Goal: Task Accomplishment & Management: Complete application form

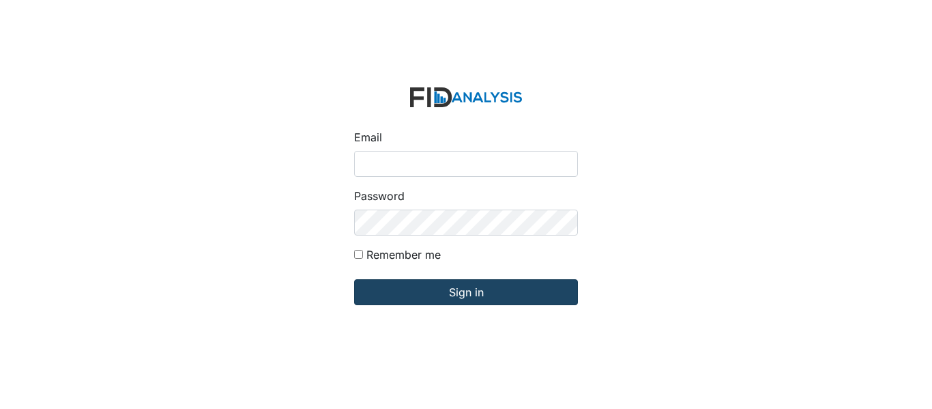
type input "[EMAIL_ADDRESS][DOMAIN_NAME]"
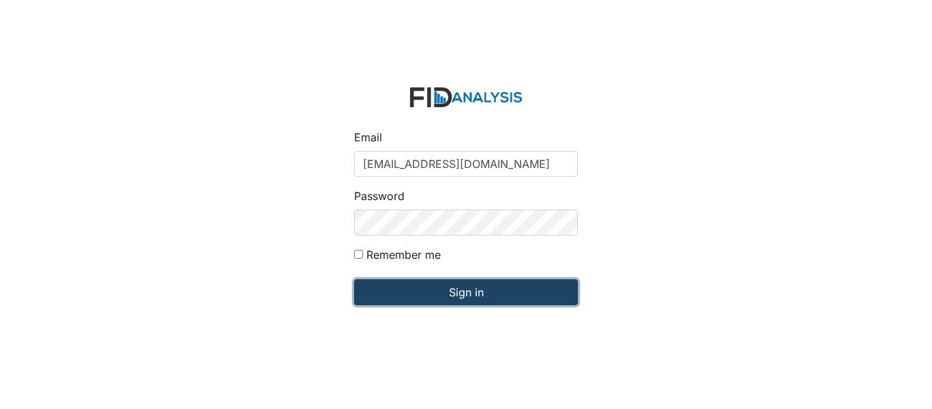
click at [419, 285] on input "Sign in" at bounding box center [466, 292] width 224 height 26
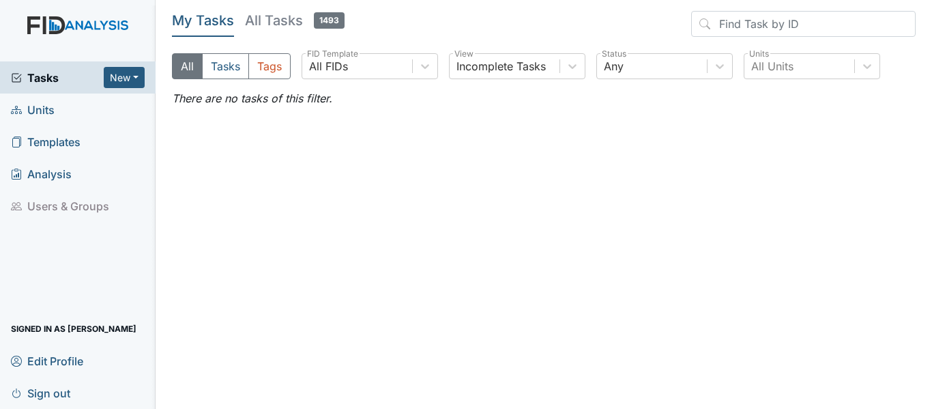
drag, startPoint x: 420, startPoint y: 263, endPoint x: 58, endPoint y: 106, distance: 394.1
click at [58, 106] on link "Units" at bounding box center [78, 110] width 156 height 32
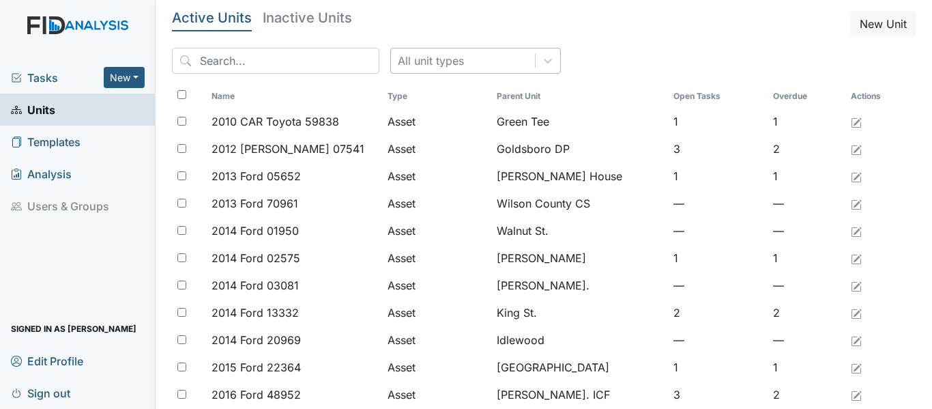
click at [440, 66] on div "All unit types" at bounding box center [431, 61] width 66 height 16
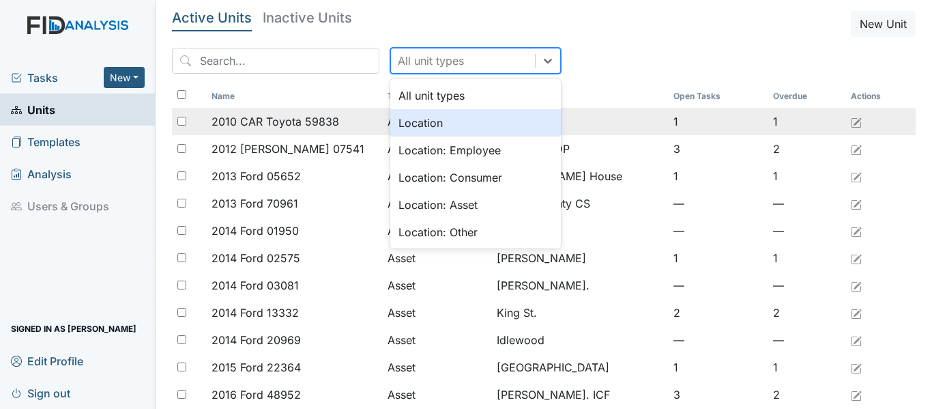
click at [442, 129] on div "Location" at bounding box center [475, 122] width 171 height 27
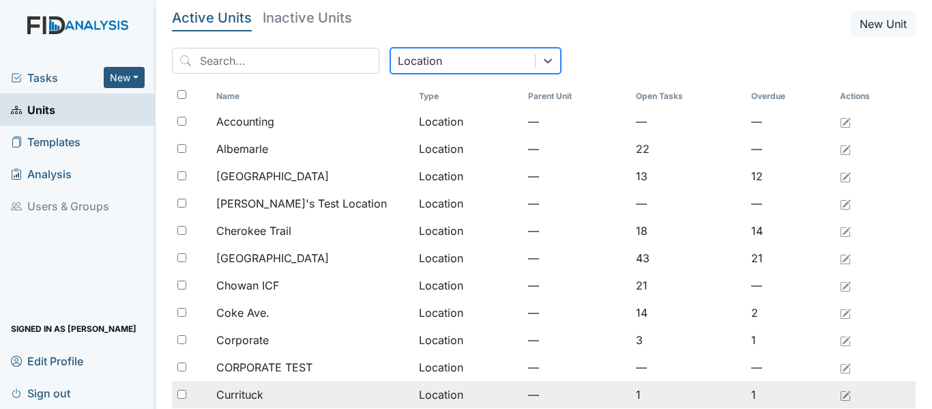
click at [184, 395] on input "checkbox" at bounding box center [181, 394] width 9 height 9
checkbox input "true"
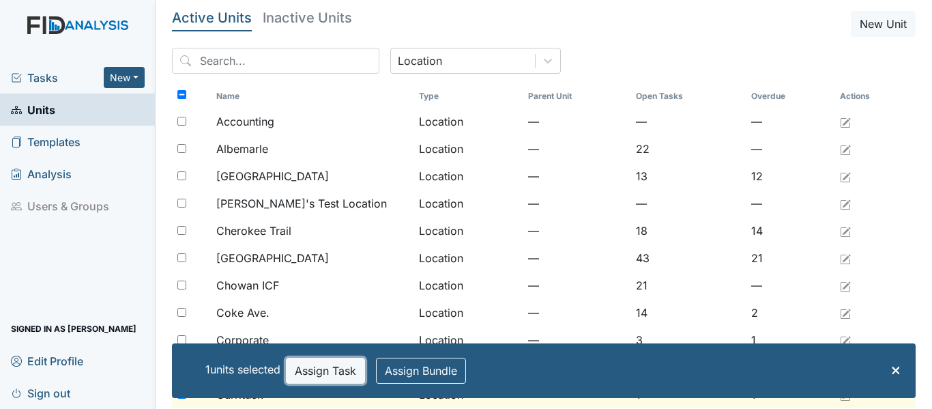
click at [322, 360] on button "Assign Task" at bounding box center [325, 371] width 79 height 26
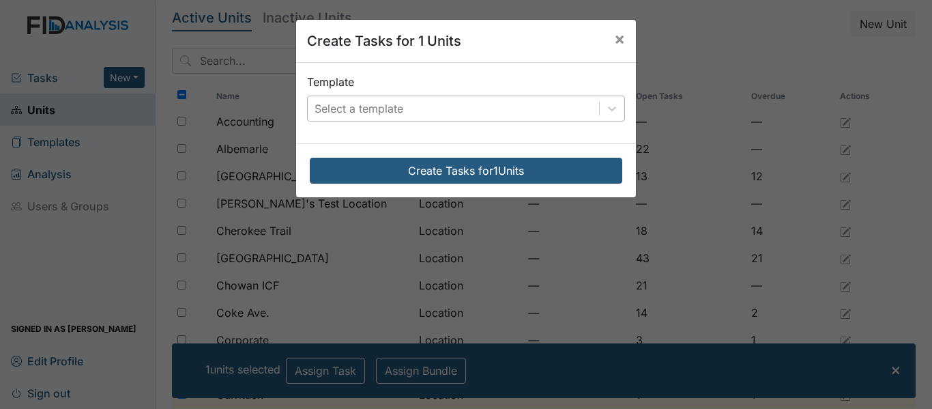
click at [446, 120] on div "Select a template" at bounding box center [453, 108] width 291 height 25
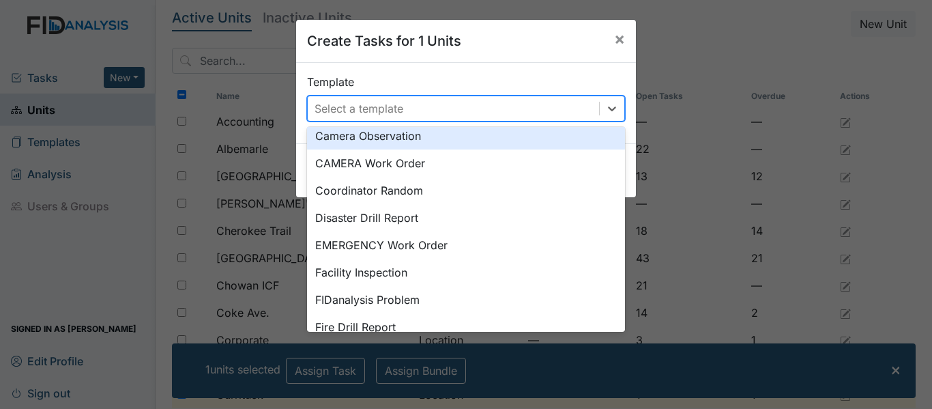
scroll to position [205, 0]
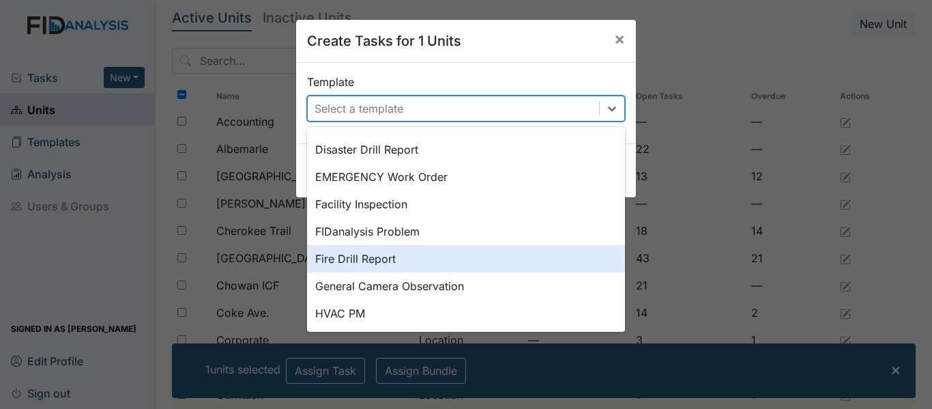
click at [423, 261] on div "Fire Drill Report" at bounding box center [466, 258] width 318 height 27
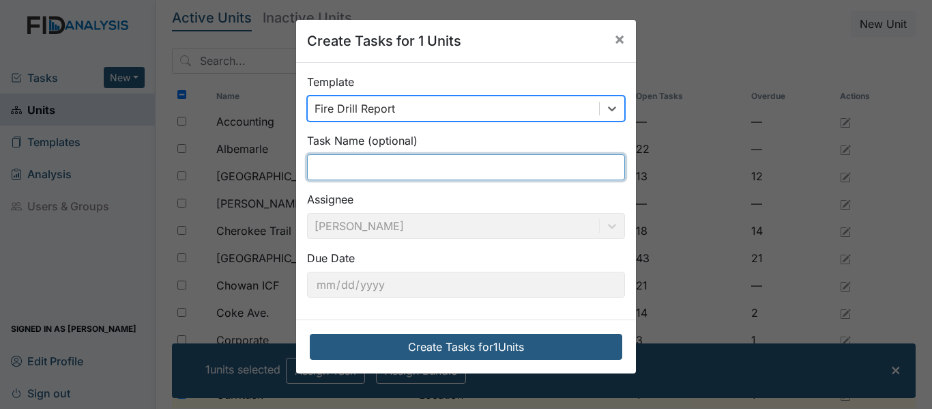
click at [410, 176] on input "text" at bounding box center [466, 167] width 318 height 26
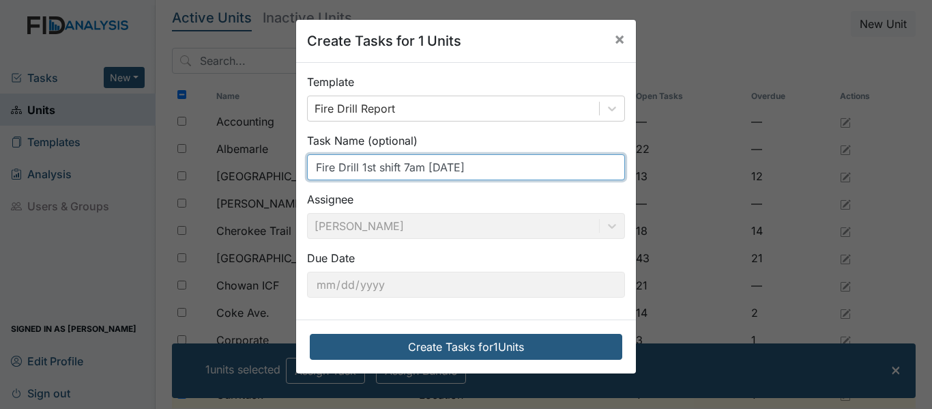
click at [410, 164] on input "Fire Drill 1st shift 7am 3/2/25" at bounding box center [466, 167] width 318 height 26
click at [432, 168] on input "Fire Drill 1st shift 1pm 3/2/25" at bounding box center [466, 167] width 318 height 26
click at [428, 168] on input "Fire Drill 1st shift 1pm 3/2/25" at bounding box center [466, 167] width 318 height 26
click at [442, 162] on input "Fire Drill 1st shift 1pm 9/2/25" at bounding box center [466, 167] width 318 height 26
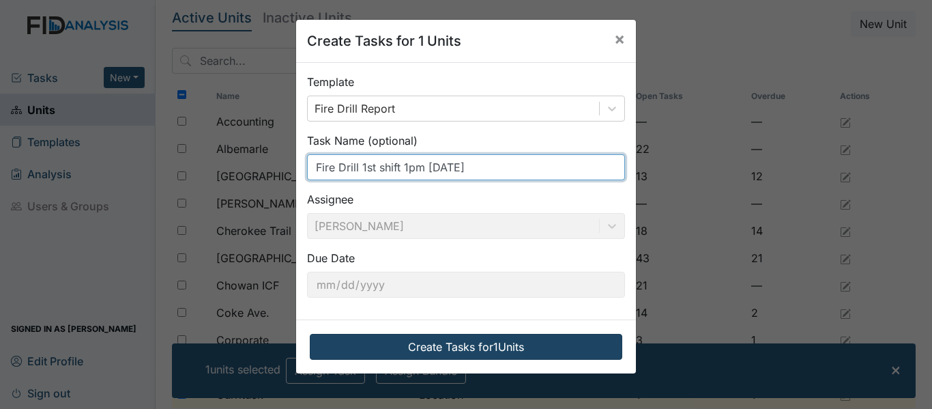
type input "Fire Drill 1st shift 1pm [DATE]"
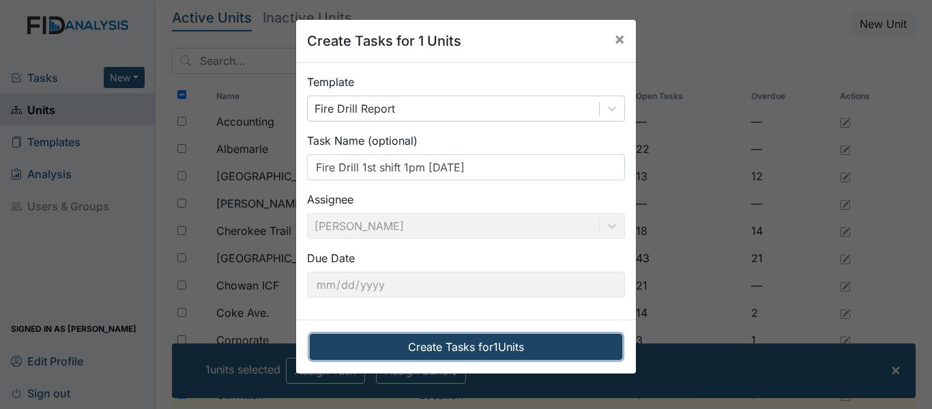
click at [473, 354] on button "Create Tasks for 1 Units" at bounding box center [466, 347] width 313 height 26
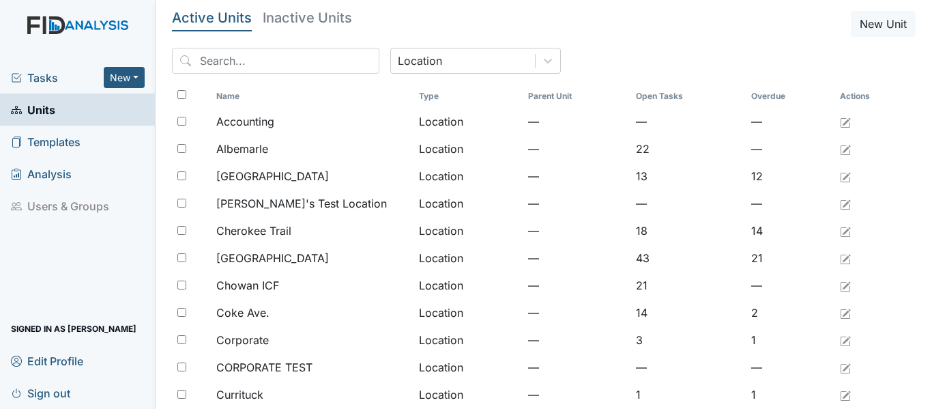
click at [63, 75] on span "Tasks" at bounding box center [57, 78] width 93 height 16
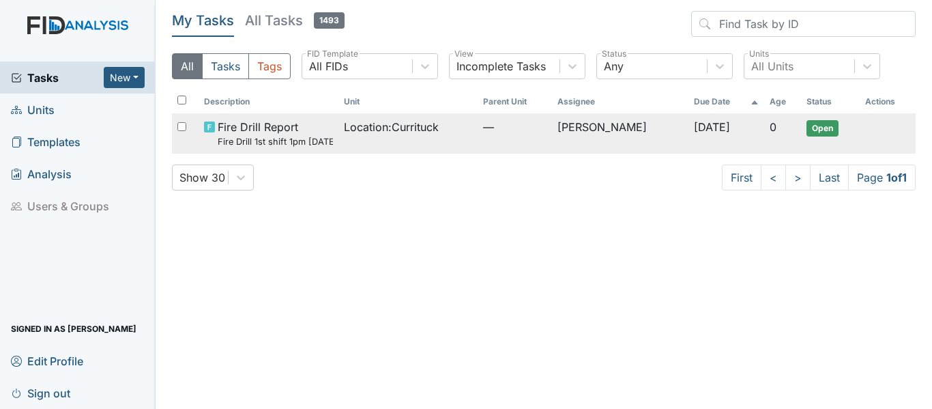
click at [296, 144] on small "Fire Drill 1st shift 1pm [DATE]" at bounding box center [275, 141] width 115 height 13
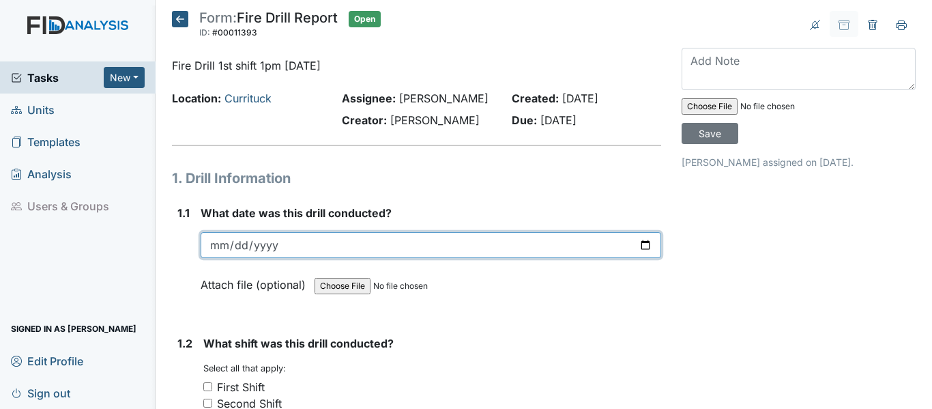
click at [633, 258] on input "date" at bounding box center [431, 245] width 461 height 26
type input "[DATE]"
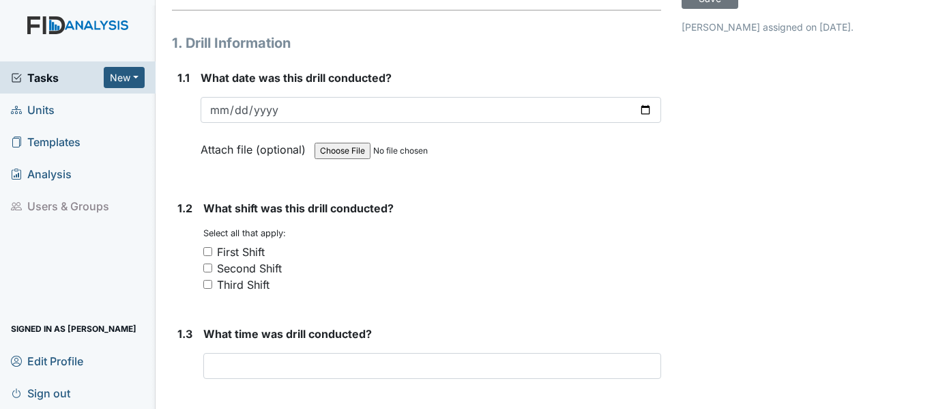
scroll to position [137, 0]
click at [257, 259] on div "First Shift" at bounding box center [241, 250] width 48 height 16
click at [235, 259] on div "First Shift" at bounding box center [241, 250] width 48 height 16
click at [212, 255] on input "First Shift" at bounding box center [207, 250] width 9 height 9
checkbox input "true"
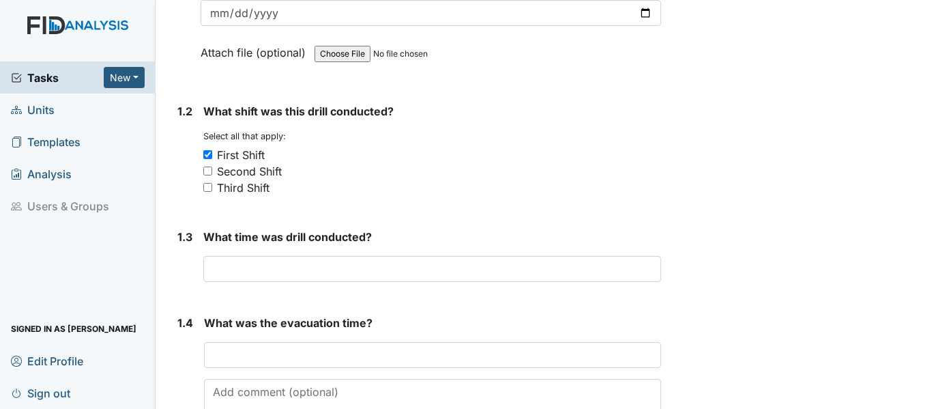
scroll to position [273, 0]
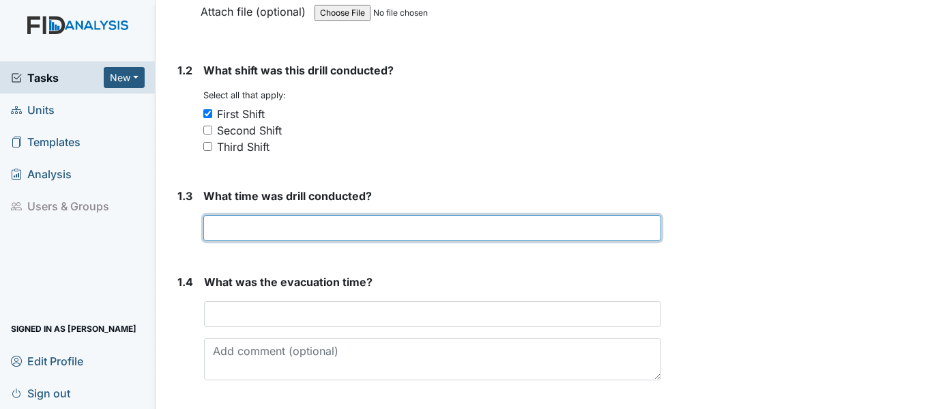
drag, startPoint x: 310, startPoint y: 242, endPoint x: 322, endPoint y: 227, distance: 18.4
click at [322, 227] on div "What time was drill conducted? This field is required." at bounding box center [432, 214] width 458 height 53
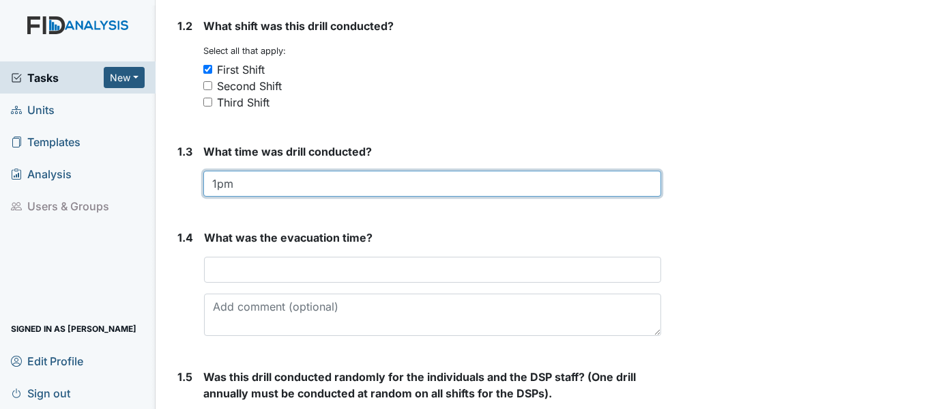
scroll to position [341, 0]
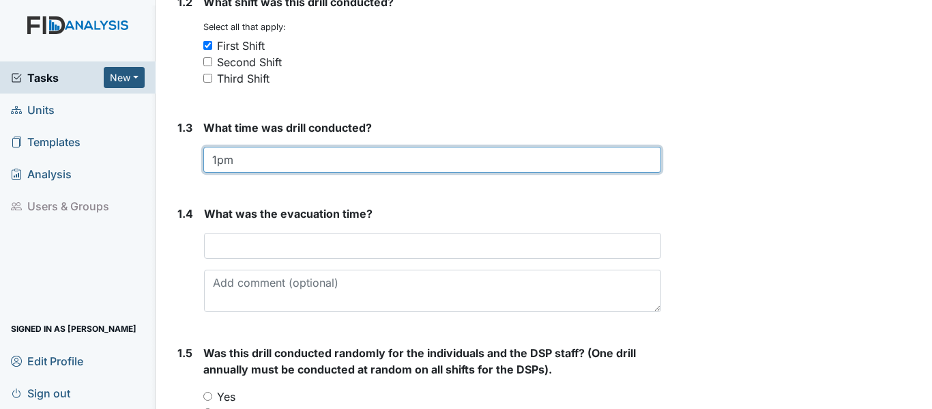
type input "1pm"
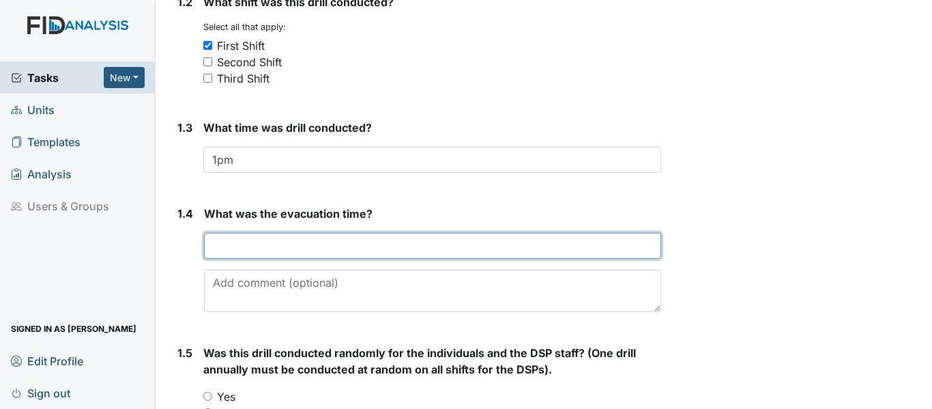
click at [292, 252] on input "text" at bounding box center [432, 246] width 457 height 26
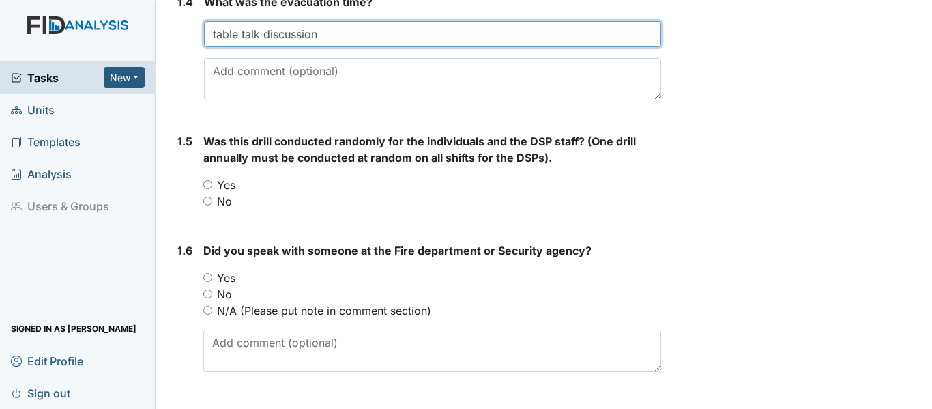
scroll to position [546, 0]
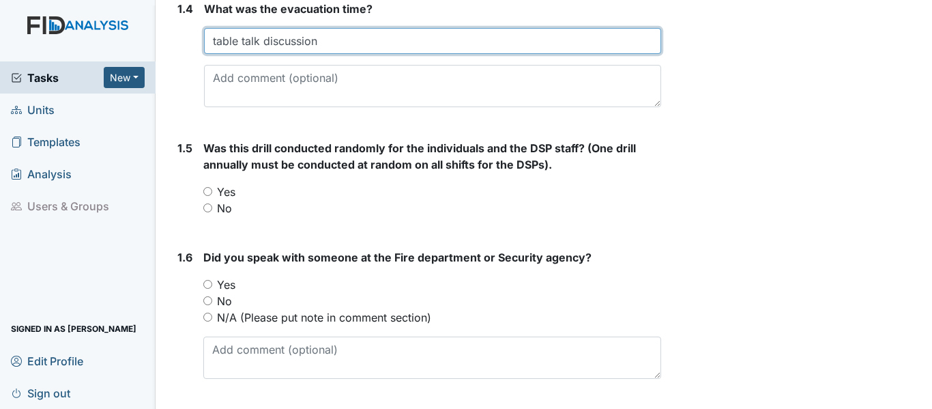
type input "table talk discussion"
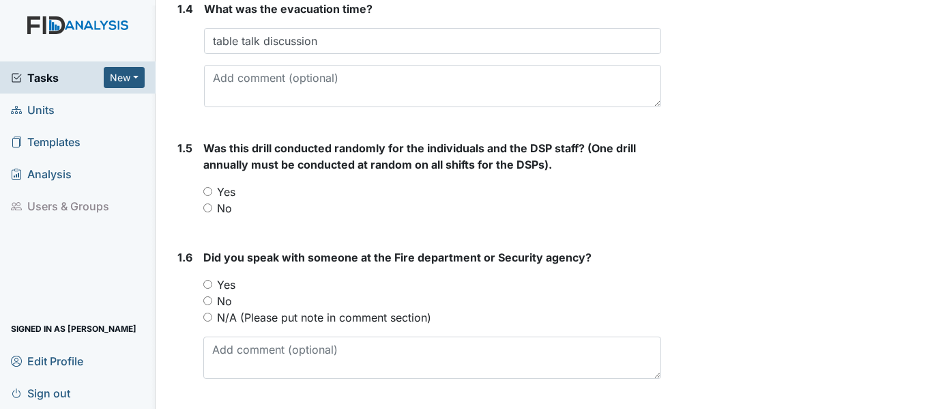
click at [210, 216] on div "No" at bounding box center [432, 208] width 458 height 16
click at [210, 212] on input "No" at bounding box center [207, 207] width 9 height 9
radio input "true"
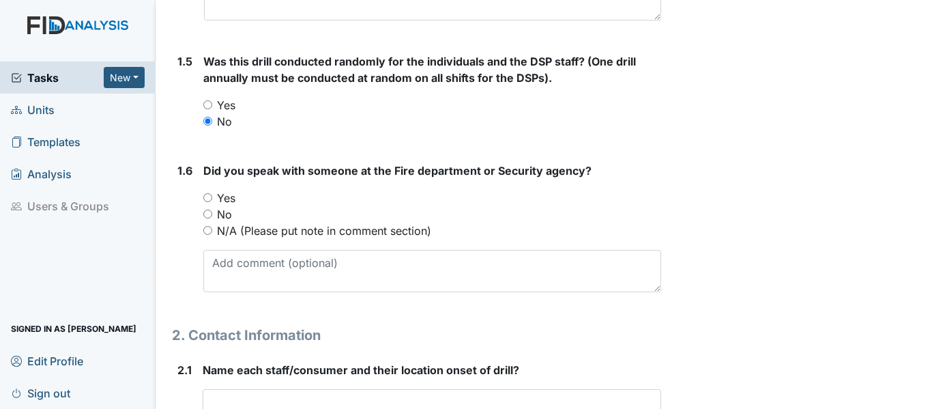
scroll to position [683, 0]
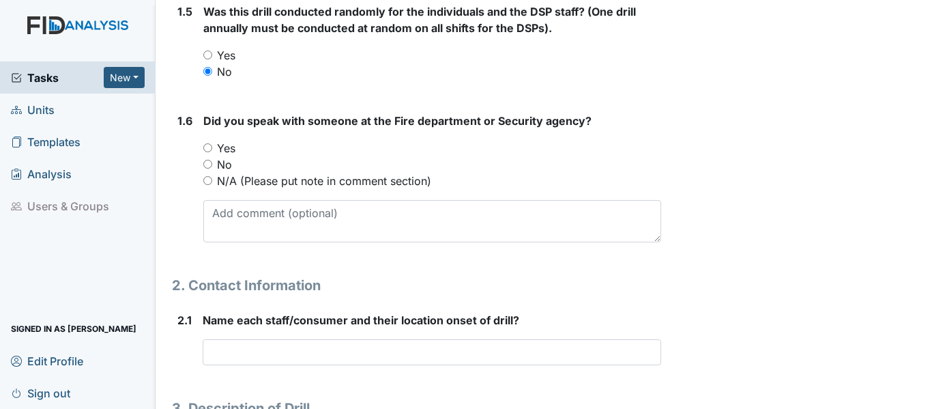
click at [206, 185] on input "N/A (Please put note in comment section)" at bounding box center [207, 180] width 9 height 9
radio input "true"
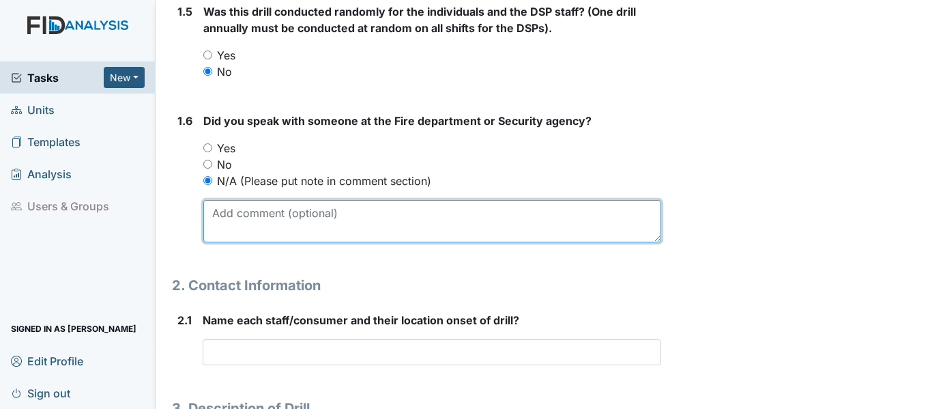
click at [227, 230] on textarea at bounding box center [432, 221] width 458 height 42
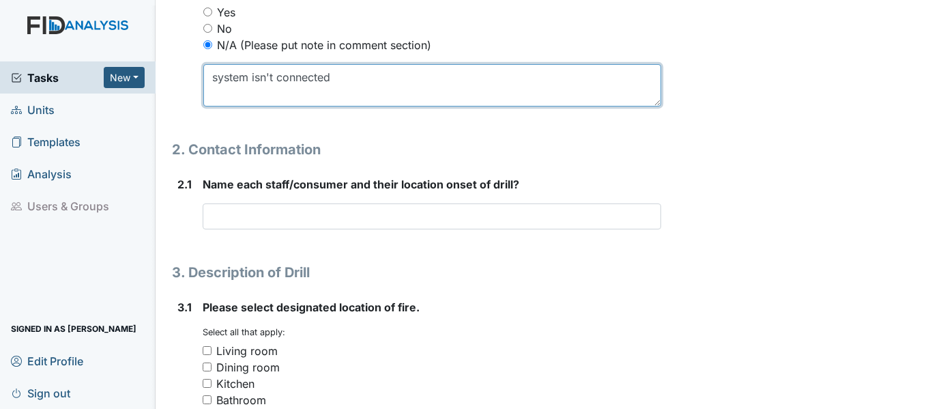
scroll to position [819, 0]
type textarea "system isn't connected"
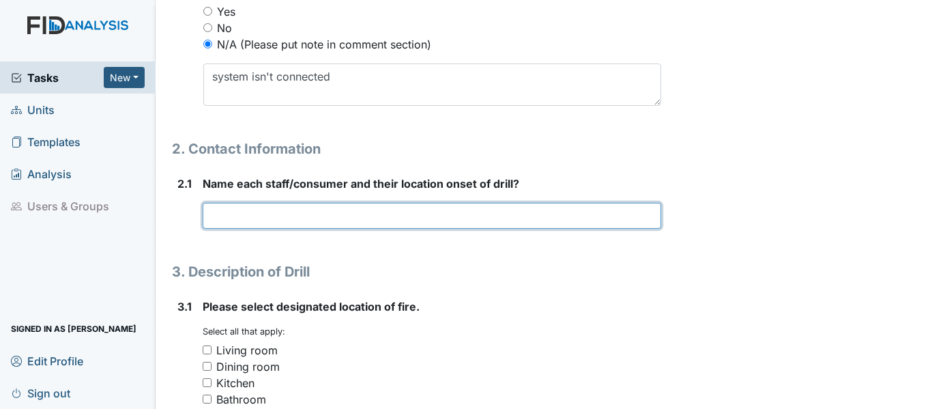
click at [376, 220] on input "text" at bounding box center [432, 216] width 459 height 26
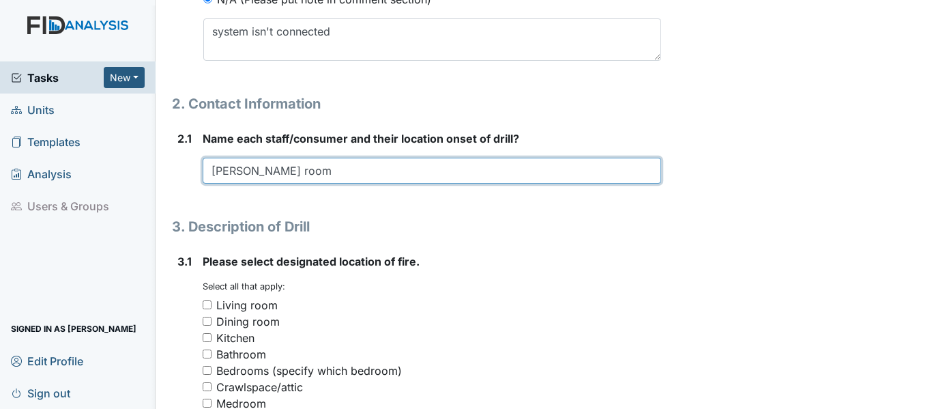
scroll to position [887, 0]
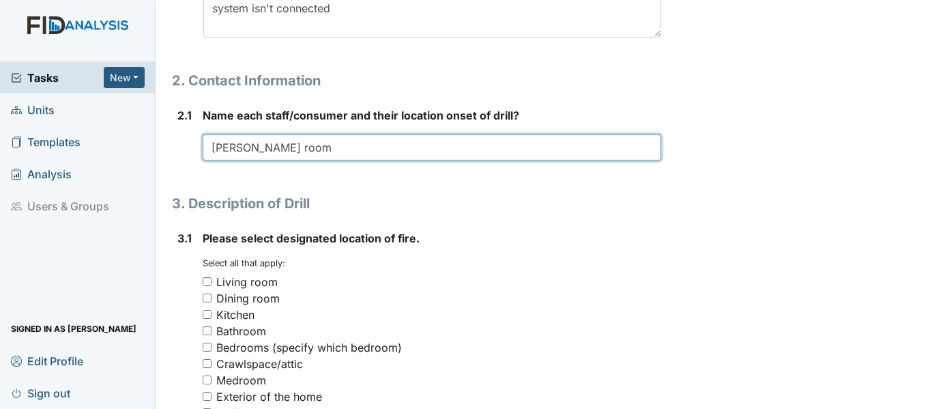
type input "[PERSON_NAME] room"
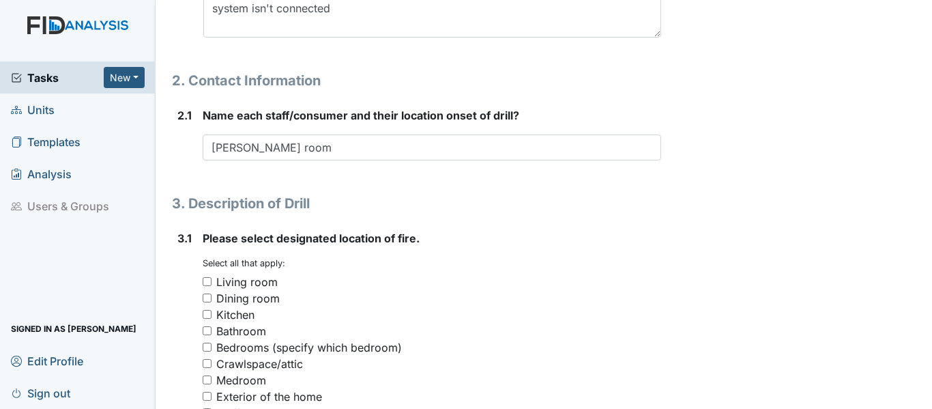
click at [261, 290] on div "Living room" at bounding box center [246, 282] width 61 height 16
click at [212, 286] on input "Living room" at bounding box center [207, 281] width 9 height 9
checkbox input "true"
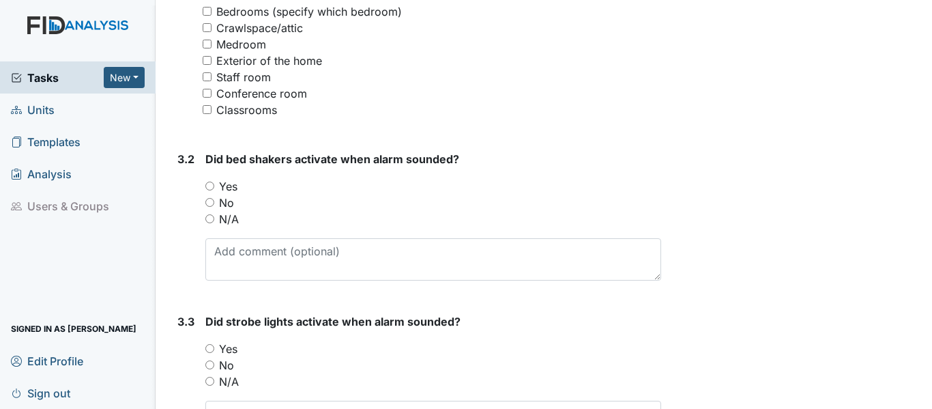
scroll to position [1229, 0]
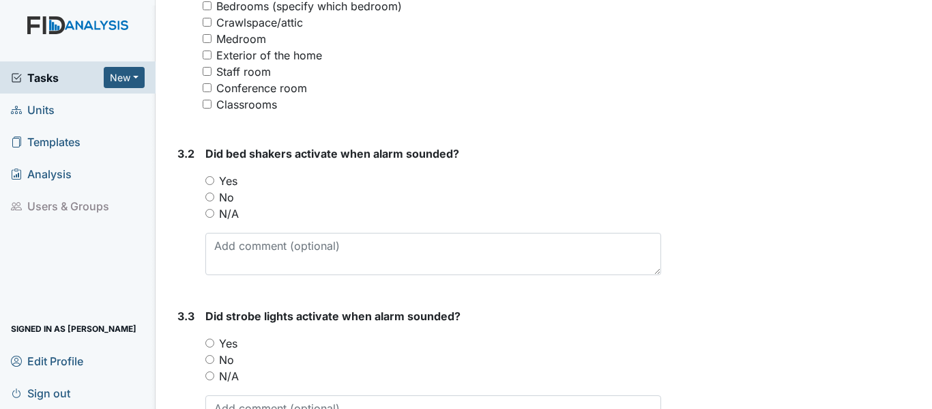
click at [224, 222] on label "N/A" at bounding box center [229, 213] width 20 height 16
click at [214, 218] on input "N/A" at bounding box center [209, 213] width 9 height 9
radio input "true"
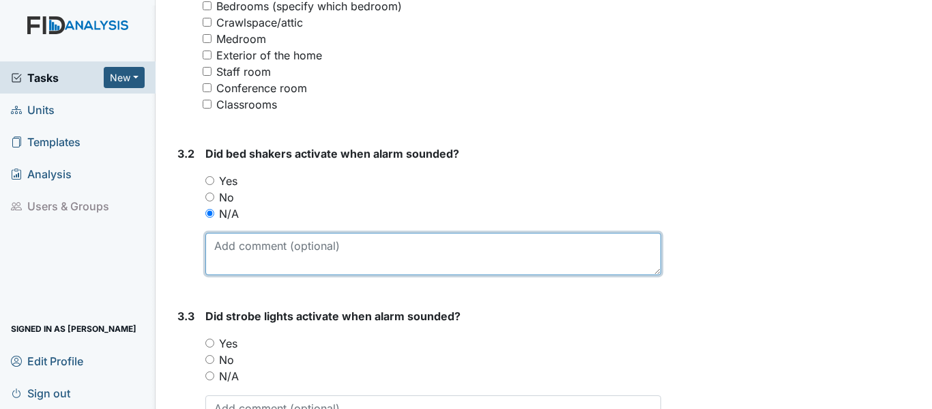
click at [246, 275] on textarea at bounding box center [433, 254] width 456 height 42
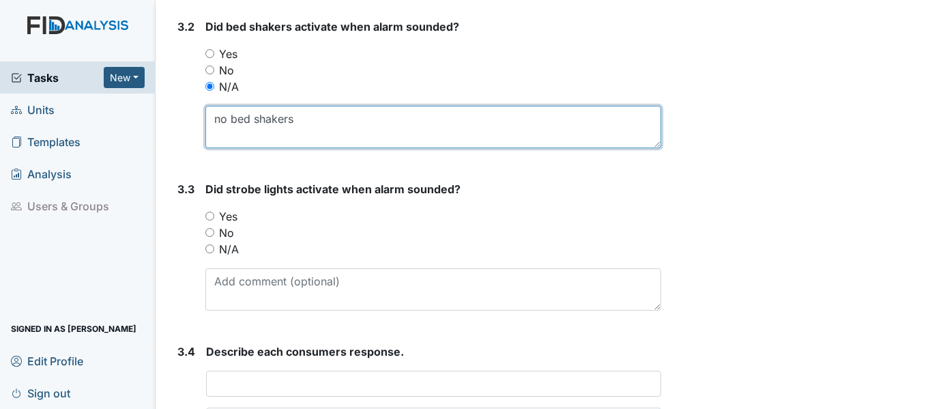
scroll to position [1365, 0]
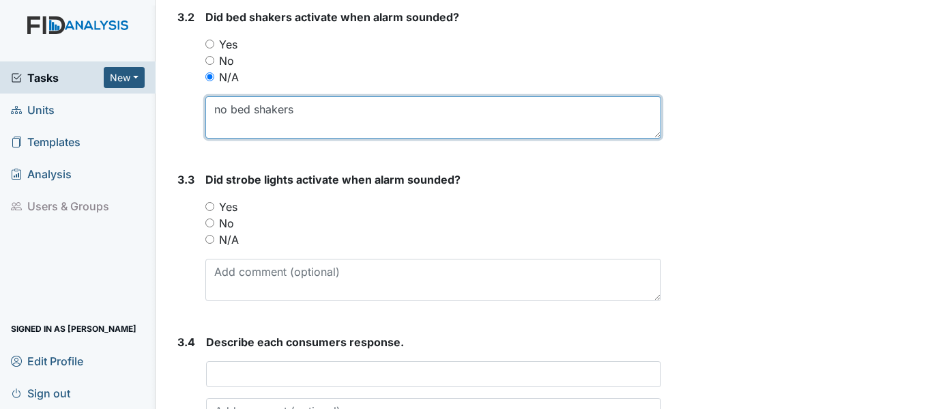
type textarea "no bed shakers"
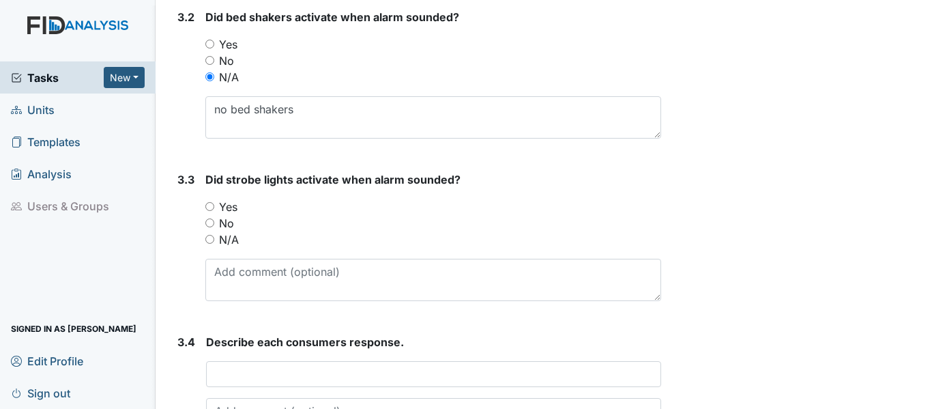
click at [211, 248] on div "N/A" at bounding box center [433, 239] width 456 height 16
click at [210, 244] on input "N/A" at bounding box center [209, 239] width 9 height 9
radio input "true"
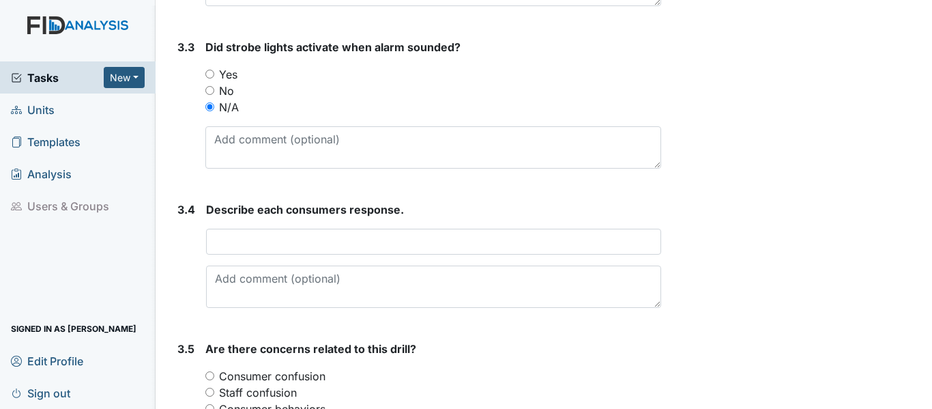
scroll to position [1502, 0]
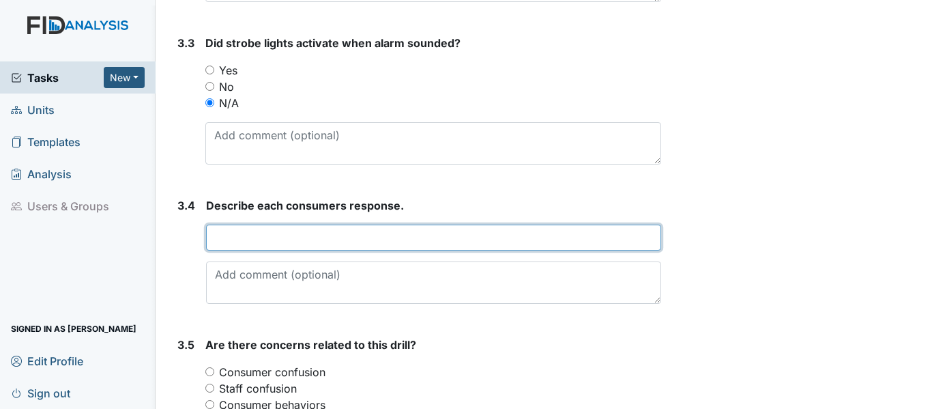
click at [311, 246] on input "text" at bounding box center [433, 238] width 455 height 26
type input "JY- tell staff,"
